Goal: Find specific page/section: Find specific page/section

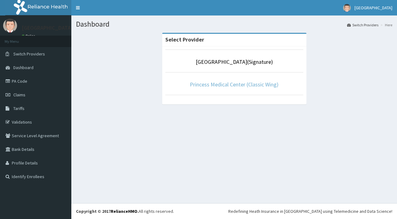
click at [226, 86] on link "Princess Medical Center (Classic Wing)" at bounding box center [234, 84] width 89 height 7
